Goal: Use online tool/utility: Utilize a website feature to perform a specific function

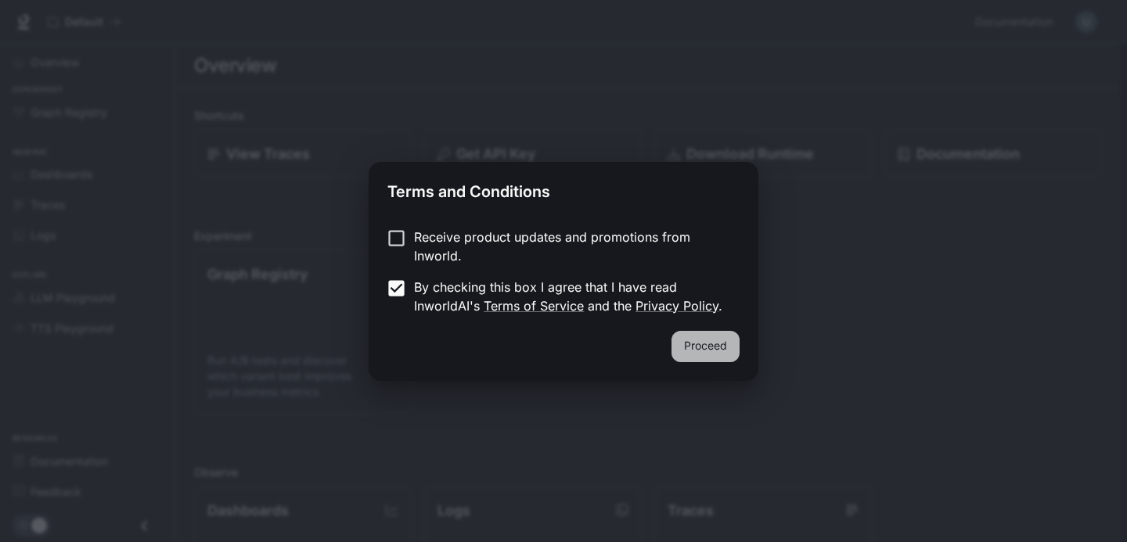
click at [716, 343] on button "Proceed" at bounding box center [706, 346] width 68 height 31
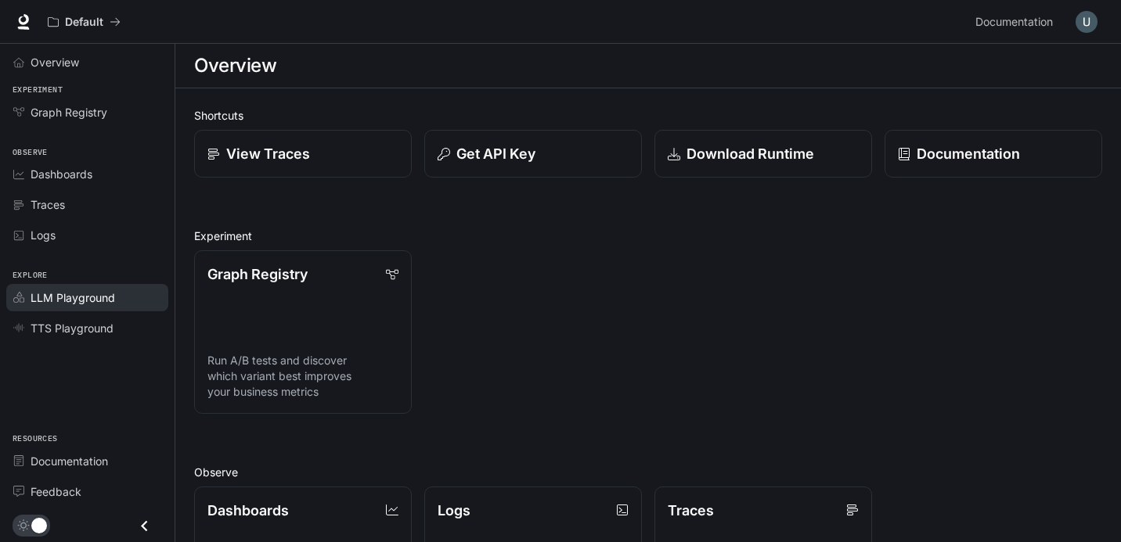
click at [92, 294] on span "LLM Playground" at bounding box center [73, 298] width 85 height 16
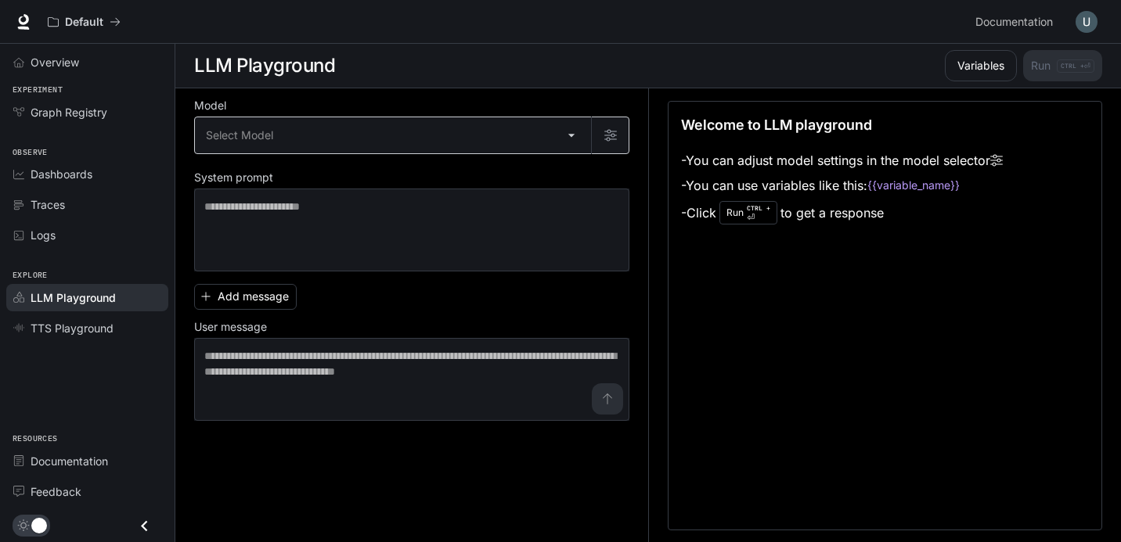
click at [569, 135] on body "Skip to main content Default Documentation Documentation Portal Overview Experi…" at bounding box center [560, 271] width 1121 height 543
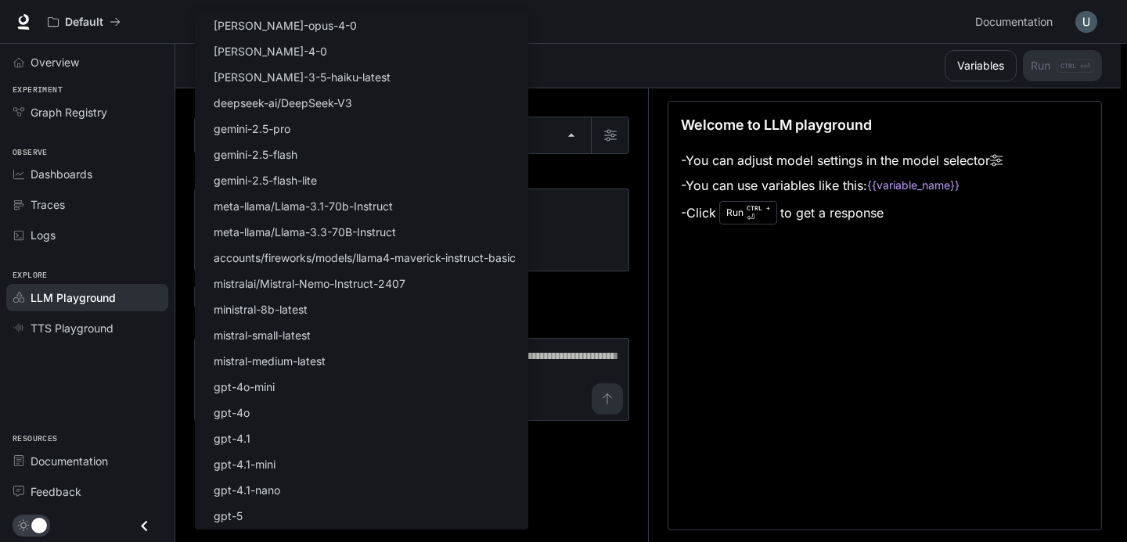
click at [603, 171] on div at bounding box center [563, 271] width 1127 height 542
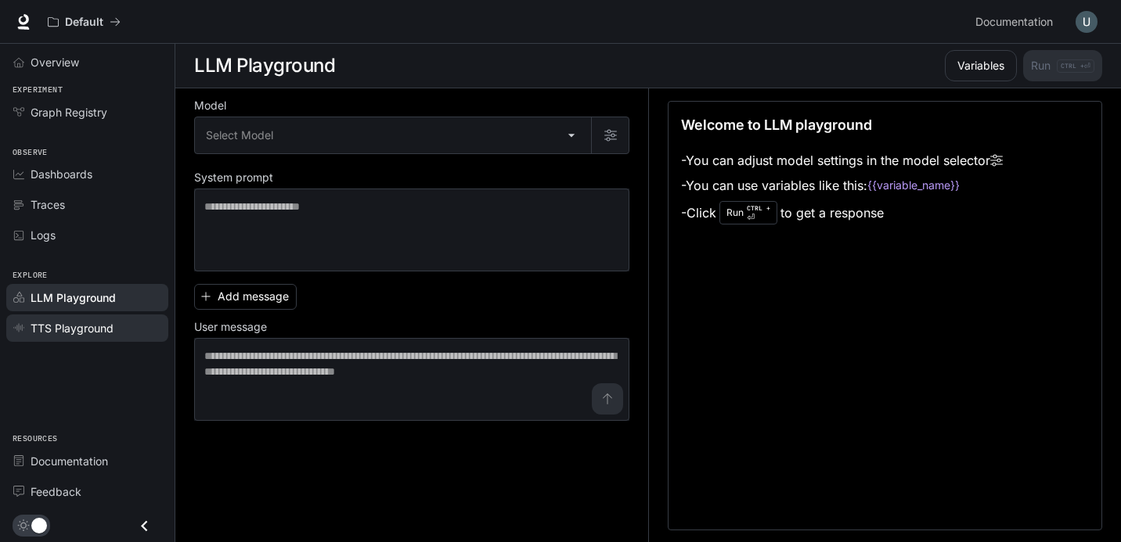
click at [84, 330] on span "TTS Playground" at bounding box center [72, 328] width 83 height 16
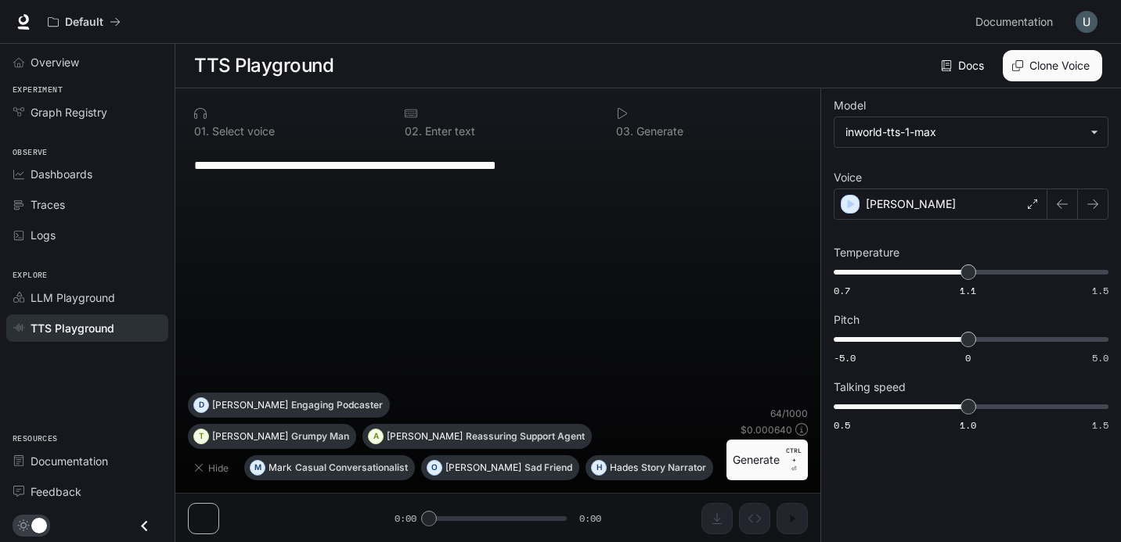
scroll to position [1, 0]
click at [987, 130] on body "**********" at bounding box center [560, 270] width 1121 height 543
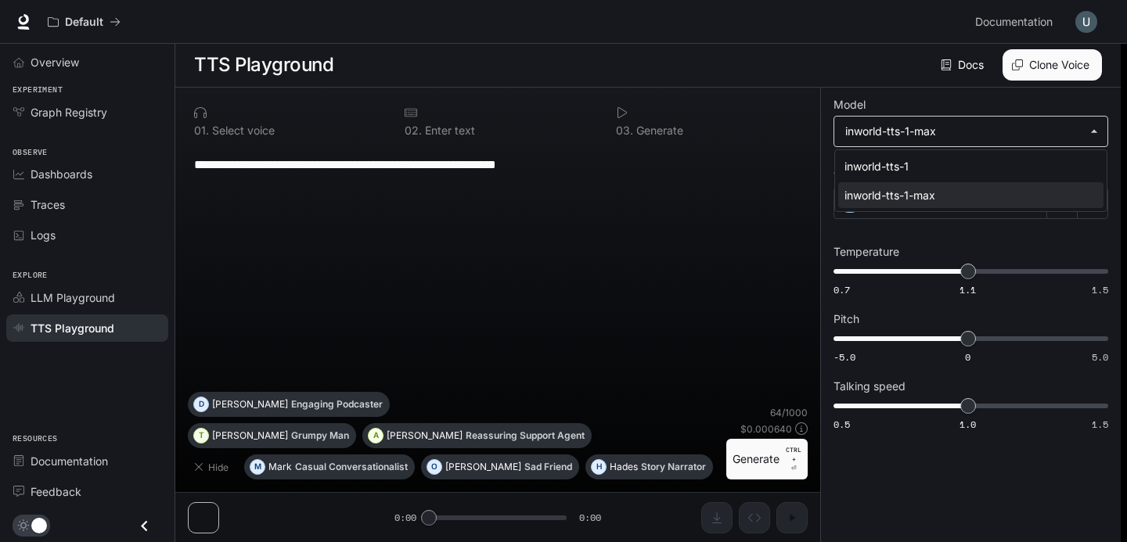
click at [987, 130] on div at bounding box center [563, 271] width 1127 height 542
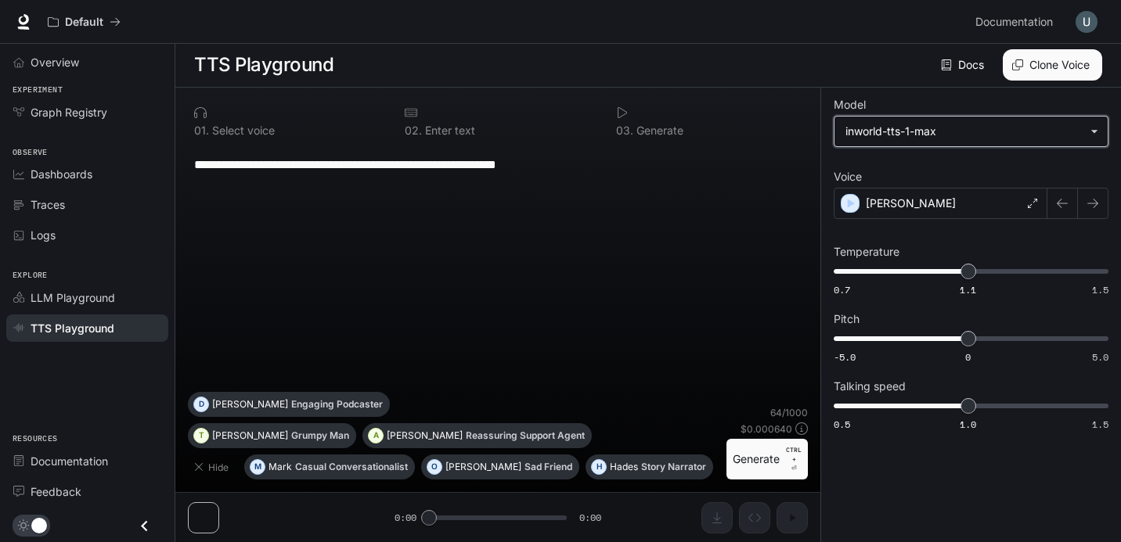
scroll to position [0, 0]
